Goal: Check status

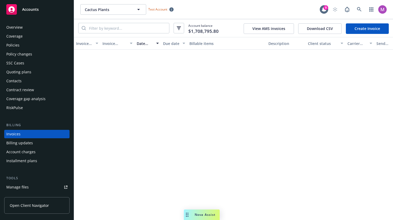
scroll to position [3826, 0]
